Goal: Task Accomplishment & Management: Complete application form

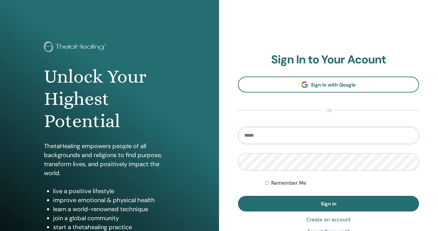
type input "**********"
click at [282, 182] on label "Remember Me" at bounding box center [288, 183] width 35 height 7
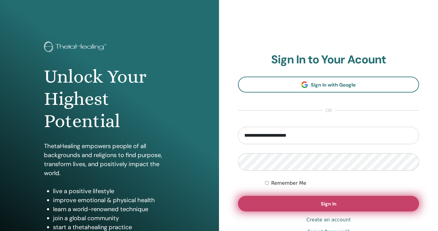
click at [307, 208] on button "Sign In" at bounding box center [328, 204] width 181 height 16
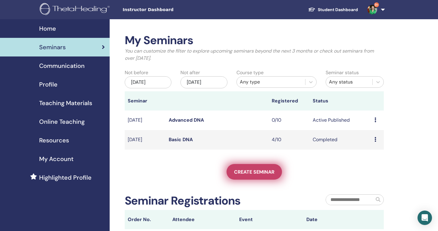
click at [268, 171] on span "Create seminar" at bounding box center [254, 172] width 40 height 6
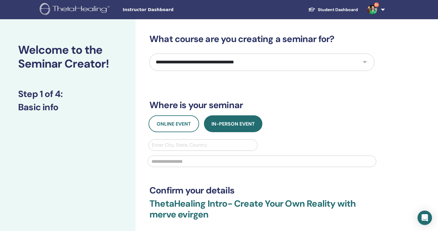
select select "*"
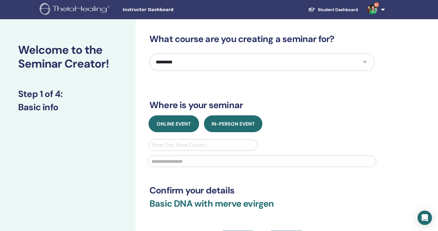
click at [169, 125] on span "Online Event" at bounding box center [173, 124] width 34 height 6
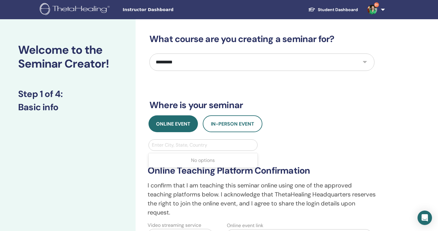
click at [176, 145] on div "Enter City, State, Country" at bounding box center [203, 145] width 102 height 7
type input "*****"
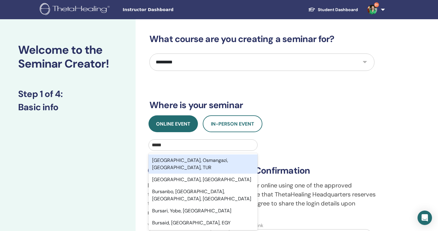
click at [177, 161] on div "Bursa, Osmangazi, Bursa, TUR" at bounding box center [202, 164] width 109 height 19
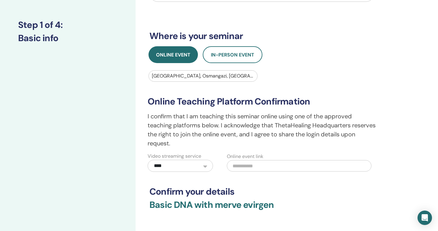
scroll to position [70, 0]
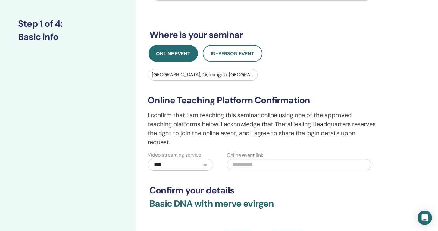
click at [246, 166] on input "text" at bounding box center [299, 164] width 144 height 11
paste input "**********"
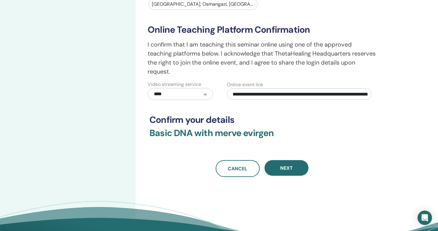
scroll to position [142, 0]
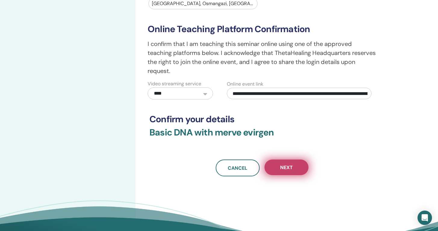
type input "**********"
click at [279, 166] on button "Next" at bounding box center [286, 168] width 44 height 16
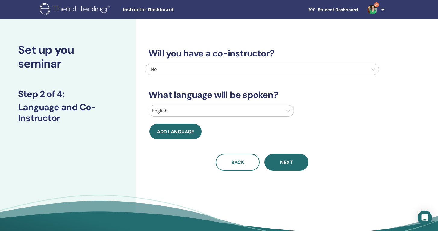
scroll to position [0, 0]
click at [276, 108] on div at bounding box center [216, 111] width 128 height 8
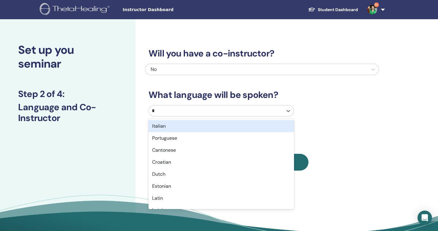
type input "**"
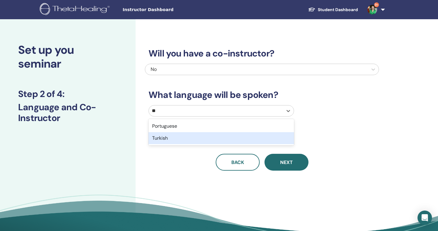
click at [239, 136] on div "Turkish" at bounding box center [220, 138] width 145 height 12
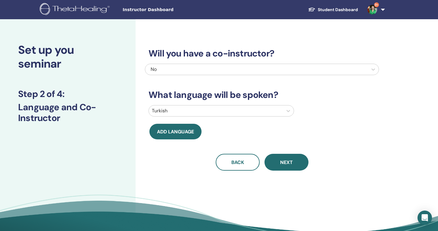
click at [293, 171] on div "Will you have a co-instructor? No What language will be spoken? Turkish Add lan…" at bounding box center [281, 137] width 292 height 236
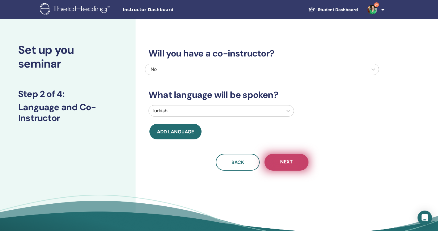
click at [293, 162] on button "Next" at bounding box center [286, 162] width 44 height 17
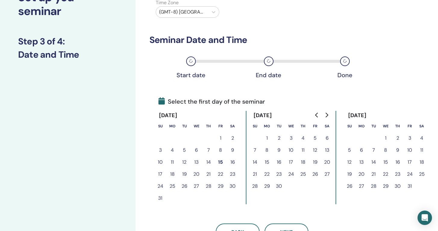
scroll to position [56, 0]
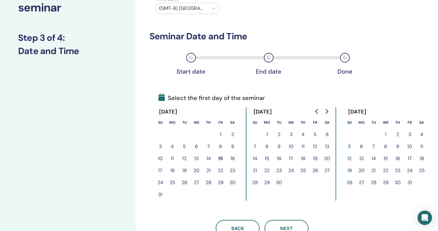
click at [218, 158] on button "15" at bounding box center [220, 159] width 12 height 12
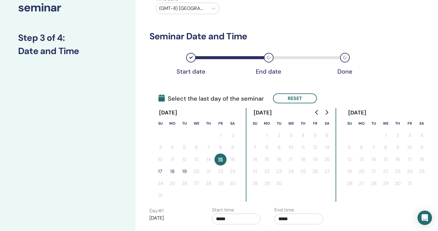
click at [161, 173] on button "17" at bounding box center [160, 172] width 12 height 12
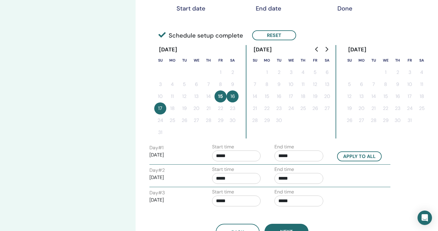
scroll to position [127, 0]
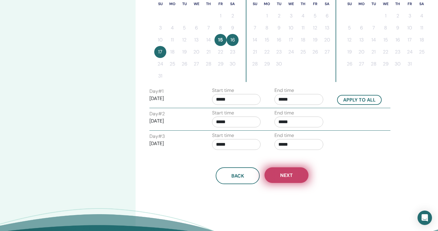
click at [289, 179] on button "Next" at bounding box center [286, 176] width 44 height 16
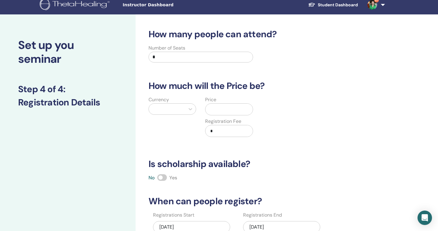
scroll to position [5, 0]
click at [212, 59] on input "*" at bounding box center [200, 57] width 104 height 11
click at [226, 112] on input "text" at bounding box center [230, 109] width 45 height 11
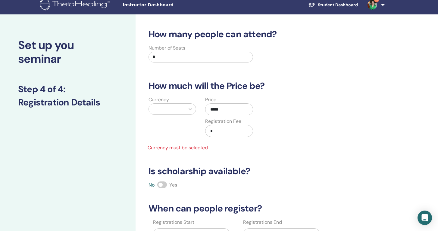
type input "*****"
click at [183, 110] on div at bounding box center [167, 109] width 36 height 11
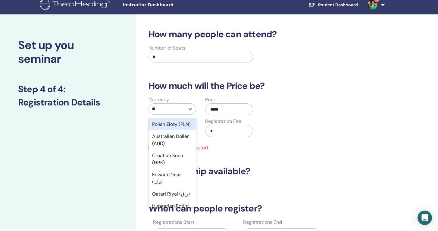
type input "***"
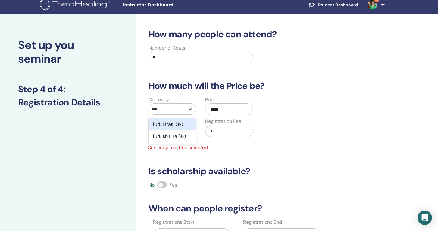
click at [166, 124] on div "Türk Lirası (₺)" at bounding box center [172, 125] width 48 height 12
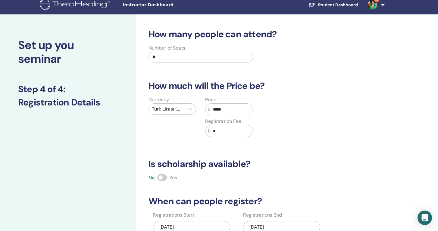
click at [169, 134] on div "Currency Türk Lirası (₺)" at bounding box center [172, 120] width 57 height 48
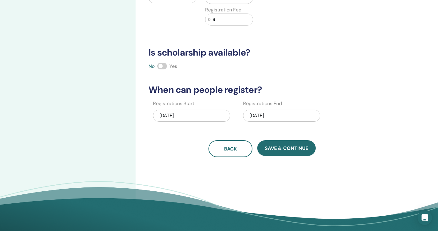
scroll to position [129, 0]
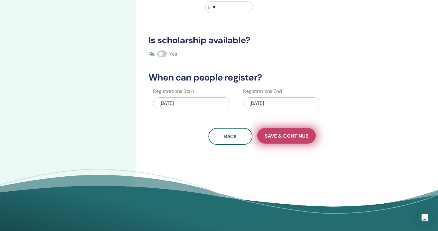
click at [286, 136] on span "Save & Continue" at bounding box center [285, 136] width 43 height 6
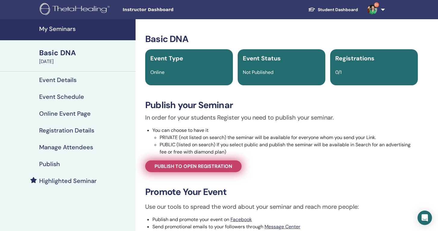
click at [211, 171] on link "Publish to open registration" at bounding box center [193, 167] width 96 height 12
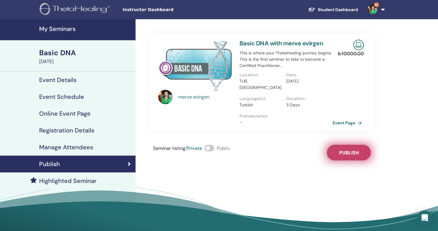
click at [354, 145] on button "Publish" at bounding box center [348, 153] width 44 height 16
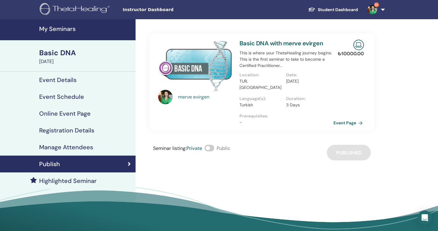
click at [357, 119] on link "Event Page" at bounding box center [349, 123] width 32 height 9
